Goal: Check status: Check status

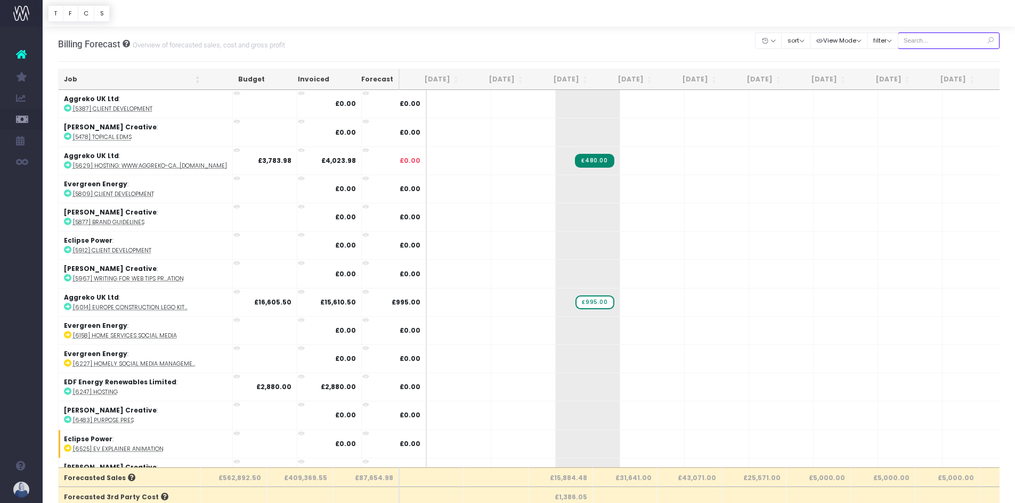
click at [935, 39] on input "text" at bounding box center [949, 40] width 102 height 17
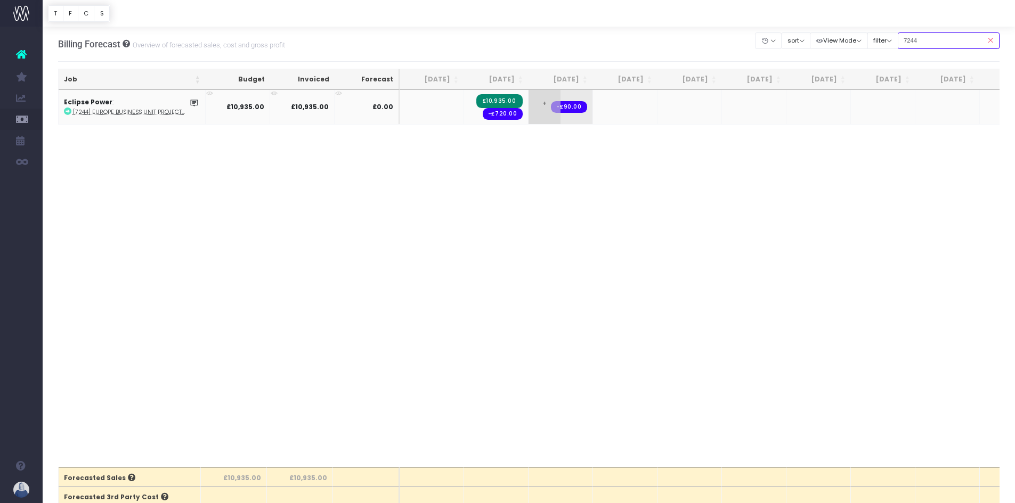
type input "7244"
click at [572, 112] on span "-£90.00" at bounding box center [569, 107] width 36 height 12
click at [533, 112] on span "+" at bounding box center [544, 107] width 32 height 34
click at [544, 101] on span "+" at bounding box center [544, 107] width 32 height 34
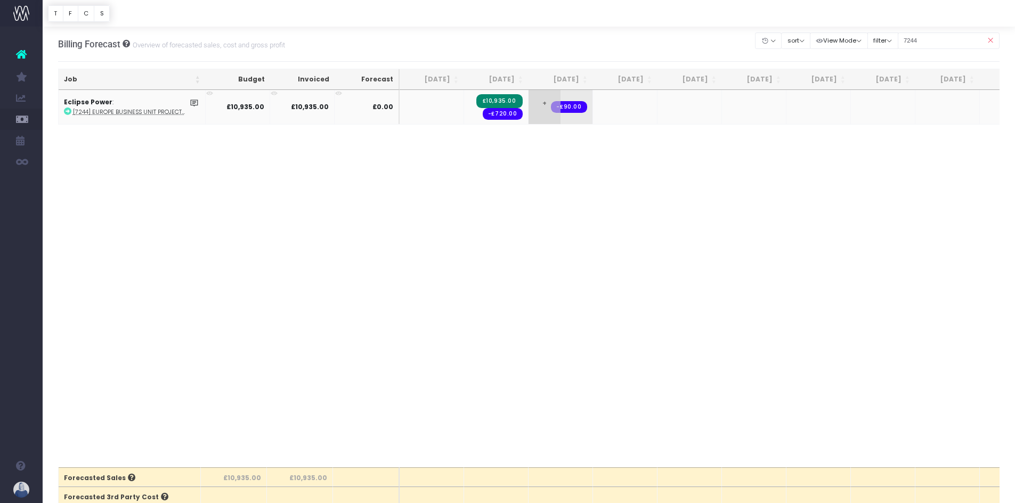
click at [544, 102] on span "+" at bounding box center [544, 107] width 32 height 34
click at [709, 193] on div "Job Budget Invoiced Forecast [DATE] Aug [DATE] Oct [DATE] Dec [DATE] Feb [DATE]…" at bounding box center [529, 279] width 942 height 378
